Goal: Information Seeking & Learning: Learn about a topic

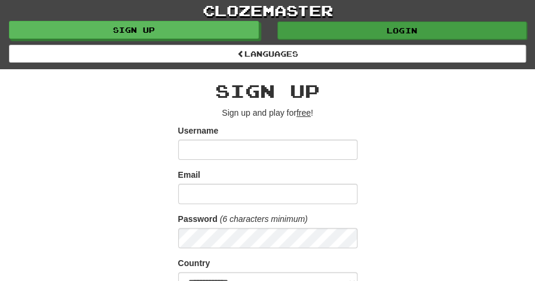
click at [385, 28] on link "Login" at bounding box center [402, 31] width 250 height 18
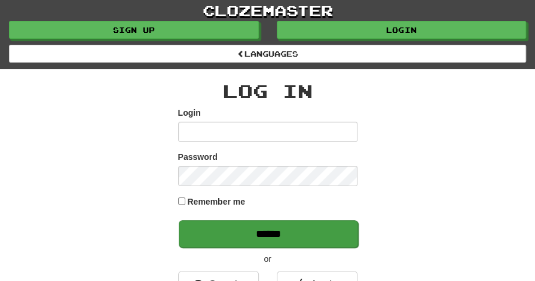
click at [256, 232] on input "******" at bounding box center [268, 233] width 179 height 27
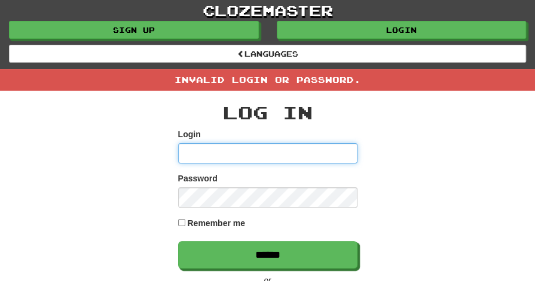
type input "**********"
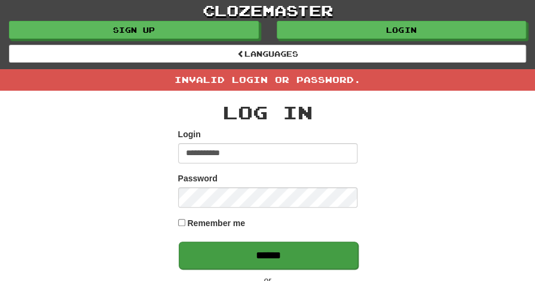
click at [269, 251] on input "******" at bounding box center [268, 255] width 179 height 27
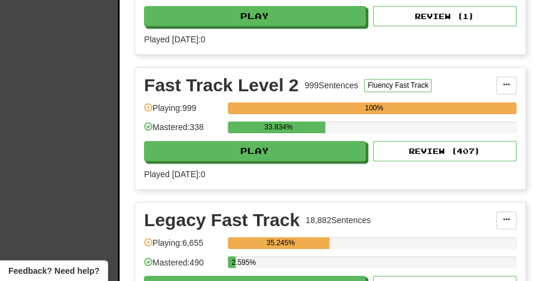
scroll to position [552, 0]
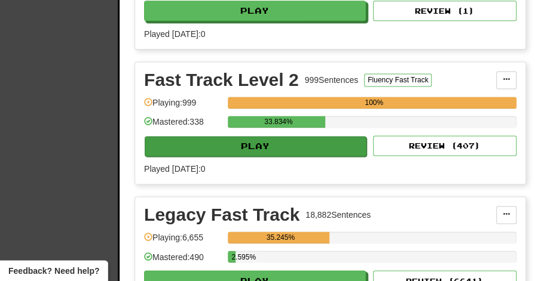
click at [256, 145] on button "Play" at bounding box center [256, 146] width 222 height 20
select select "**"
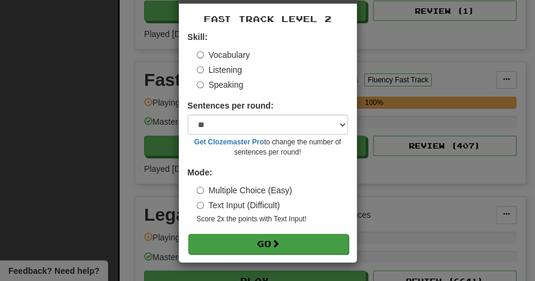
scroll to position [46, 0]
click at [254, 243] on button "Go" at bounding box center [268, 244] width 160 height 20
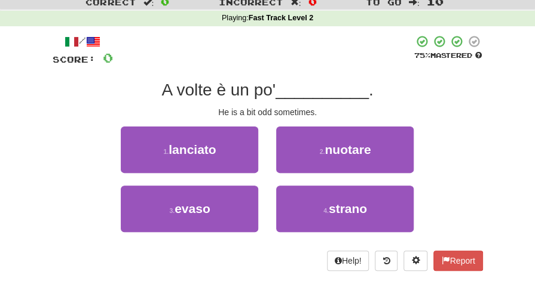
scroll to position [38, 0]
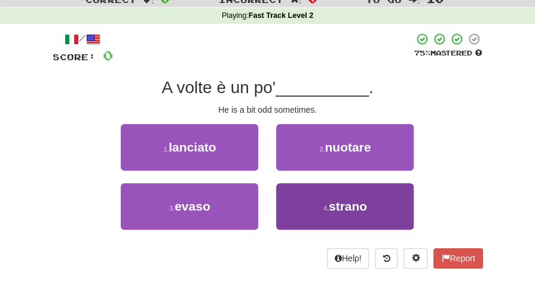
click at [348, 211] on span "strano" at bounding box center [347, 206] width 38 height 14
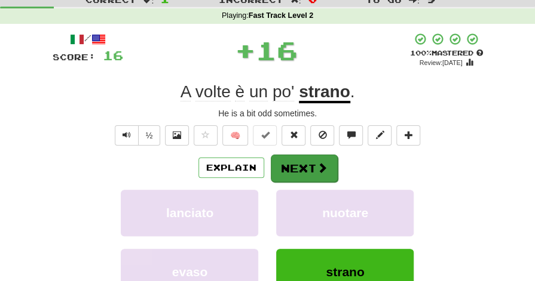
click at [299, 164] on button "Next" at bounding box center [304, 168] width 67 height 27
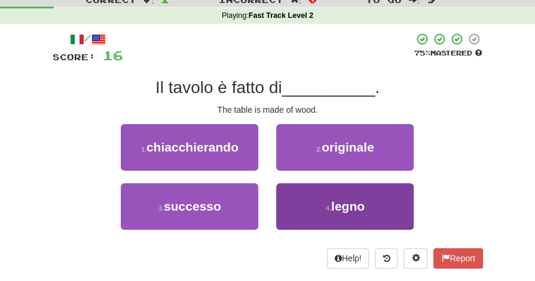
click at [343, 200] on span "legno" at bounding box center [347, 206] width 33 height 14
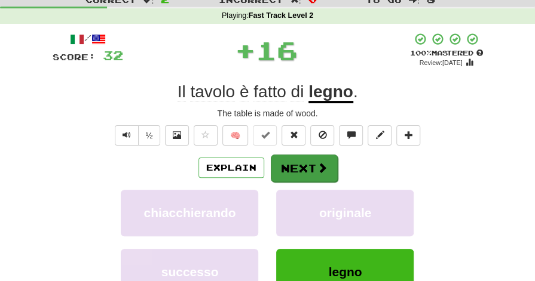
click at [310, 166] on button "Next" at bounding box center [304, 168] width 67 height 27
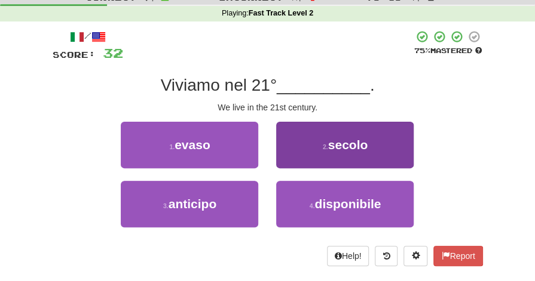
scroll to position [39, 0]
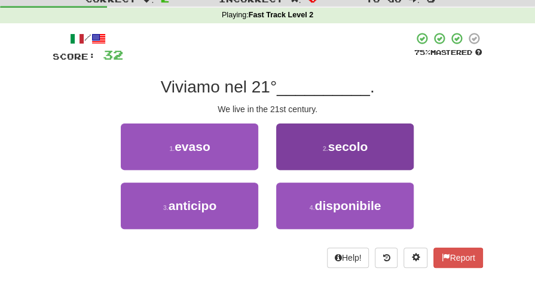
click at [357, 147] on span "secolo" at bounding box center [348, 147] width 40 height 14
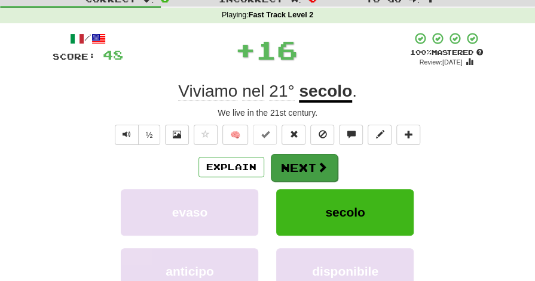
click at [294, 168] on button "Next" at bounding box center [304, 167] width 67 height 27
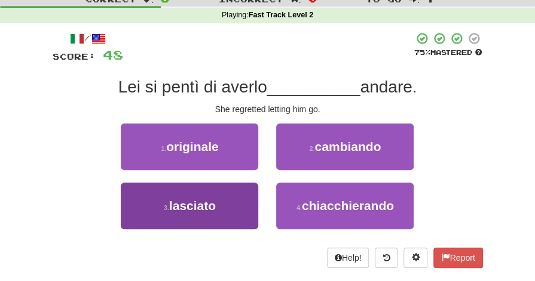
click at [208, 210] on span "lasciato" at bounding box center [192, 206] width 47 height 14
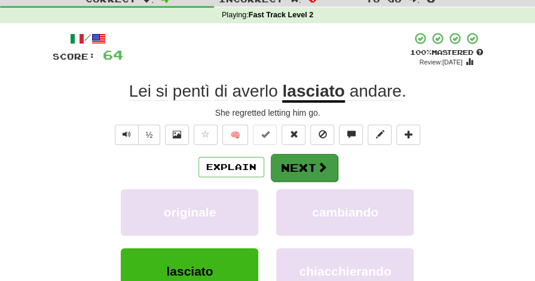
click at [297, 165] on button "Next" at bounding box center [304, 167] width 67 height 27
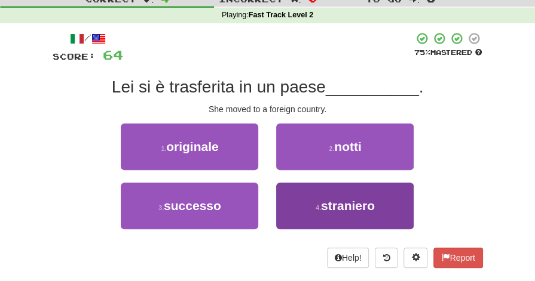
click at [336, 205] on span "straniero" at bounding box center [348, 206] width 54 height 14
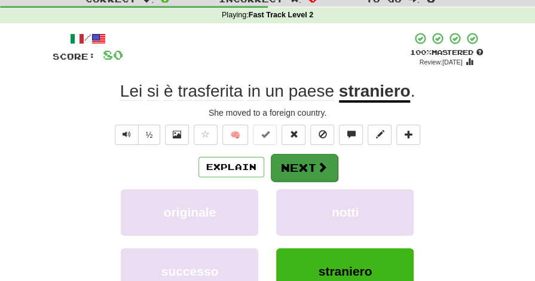
click at [300, 161] on button "Next" at bounding box center [304, 167] width 67 height 27
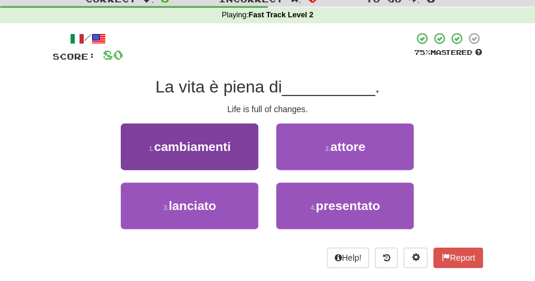
click at [217, 146] on span "cambiamenti" at bounding box center [192, 147] width 76 height 14
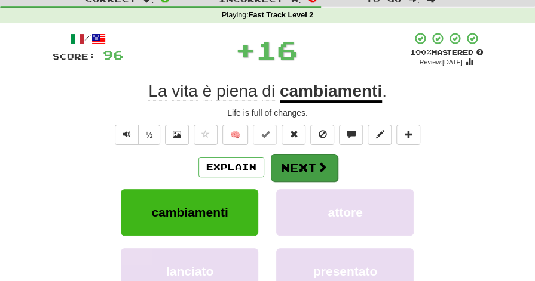
click at [296, 165] on button "Next" at bounding box center [304, 167] width 67 height 27
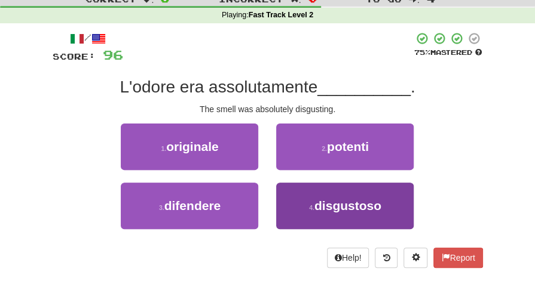
click at [339, 217] on button "4 . disgustoso" at bounding box center [344, 206] width 137 height 47
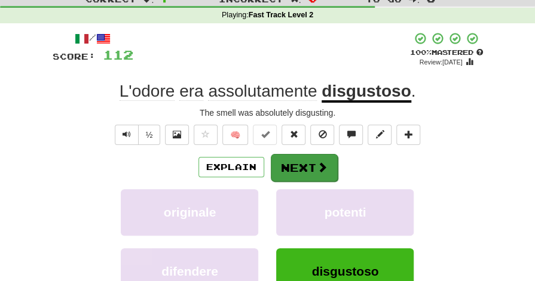
click at [297, 167] on button "Next" at bounding box center [304, 167] width 67 height 27
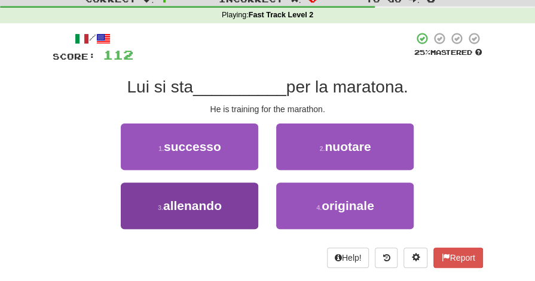
click at [210, 207] on span "allenando" at bounding box center [192, 206] width 59 height 14
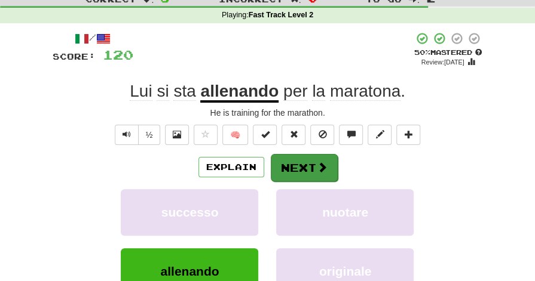
click at [300, 162] on button "Next" at bounding box center [304, 167] width 67 height 27
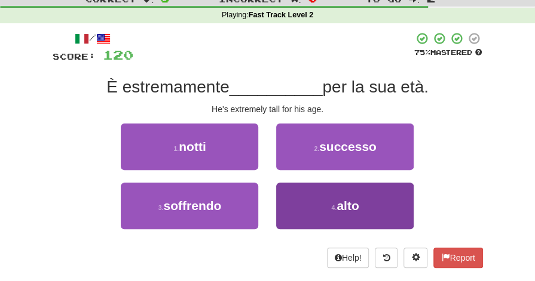
click at [351, 207] on span "alto" at bounding box center [347, 206] width 22 height 14
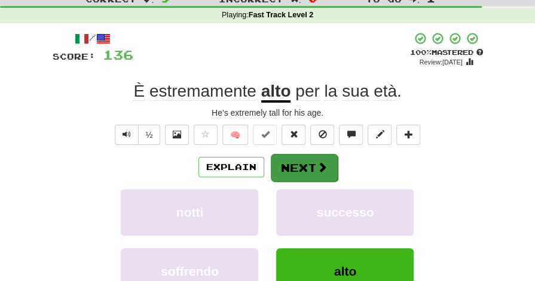
click at [300, 164] on button "Next" at bounding box center [304, 167] width 67 height 27
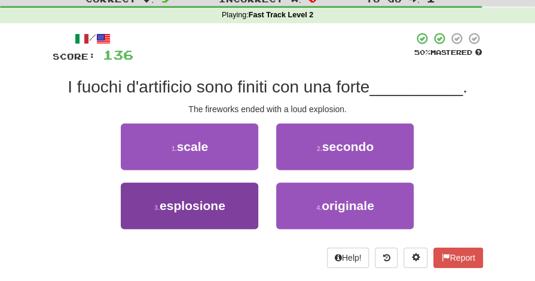
click at [194, 211] on span "esplosione" at bounding box center [192, 206] width 66 height 14
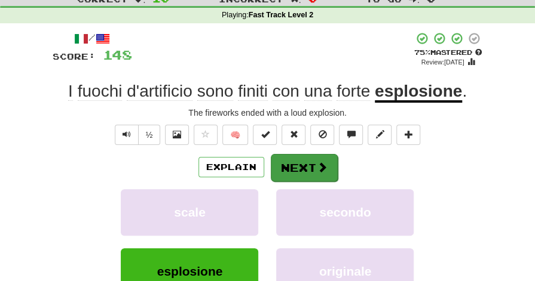
click at [300, 164] on button "Next" at bounding box center [304, 167] width 67 height 27
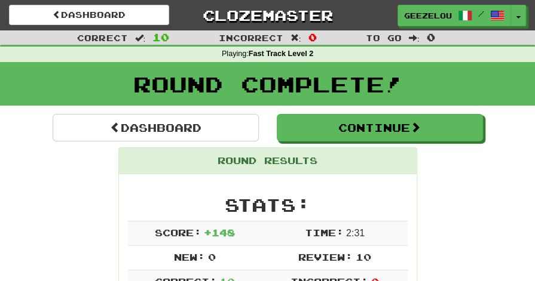
scroll to position [0, 0]
